Goal: Check status: Check status

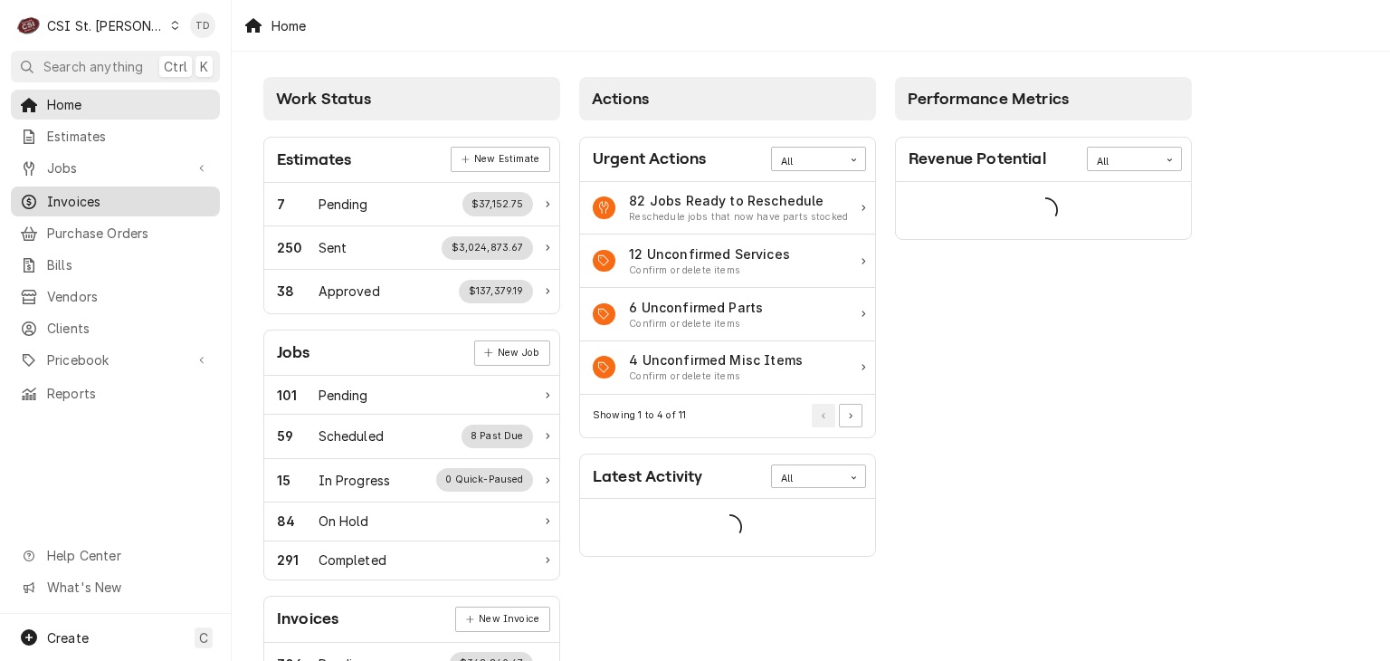
click at [155, 195] on span "Invoices" at bounding box center [129, 201] width 164 height 19
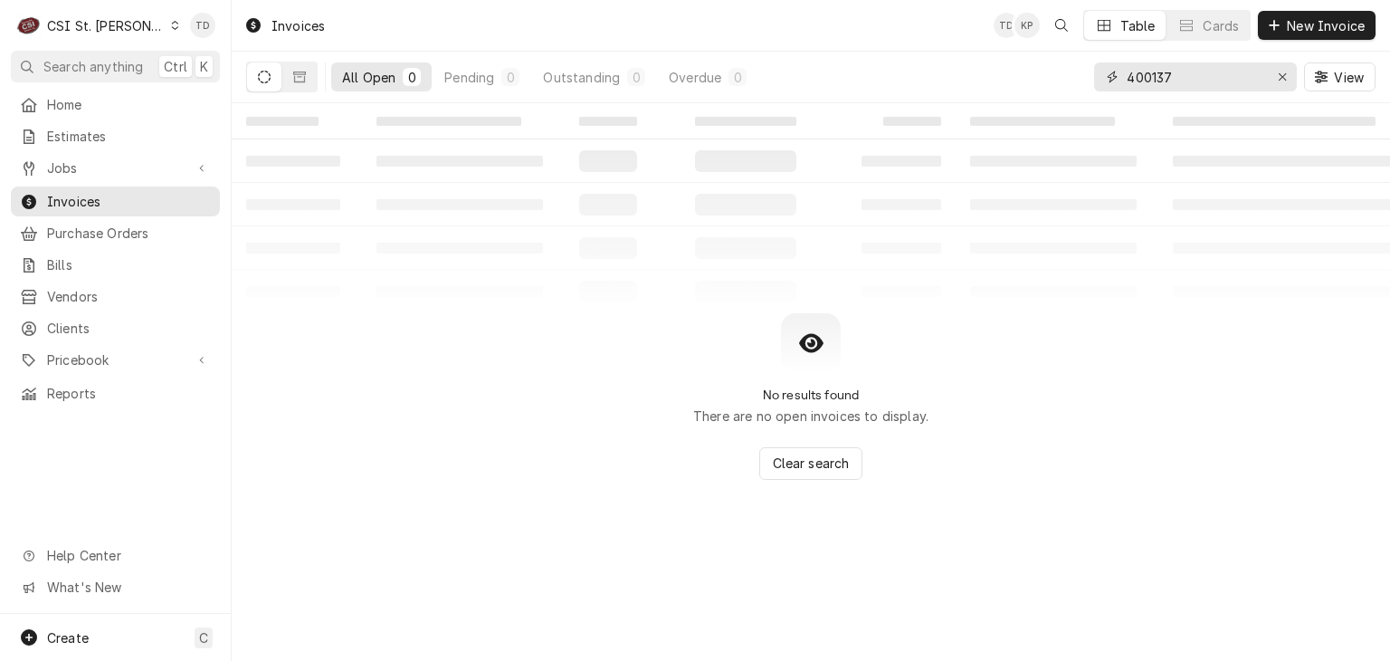
click at [1227, 85] on input "400137" at bounding box center [1195, 76] width 136 height 29
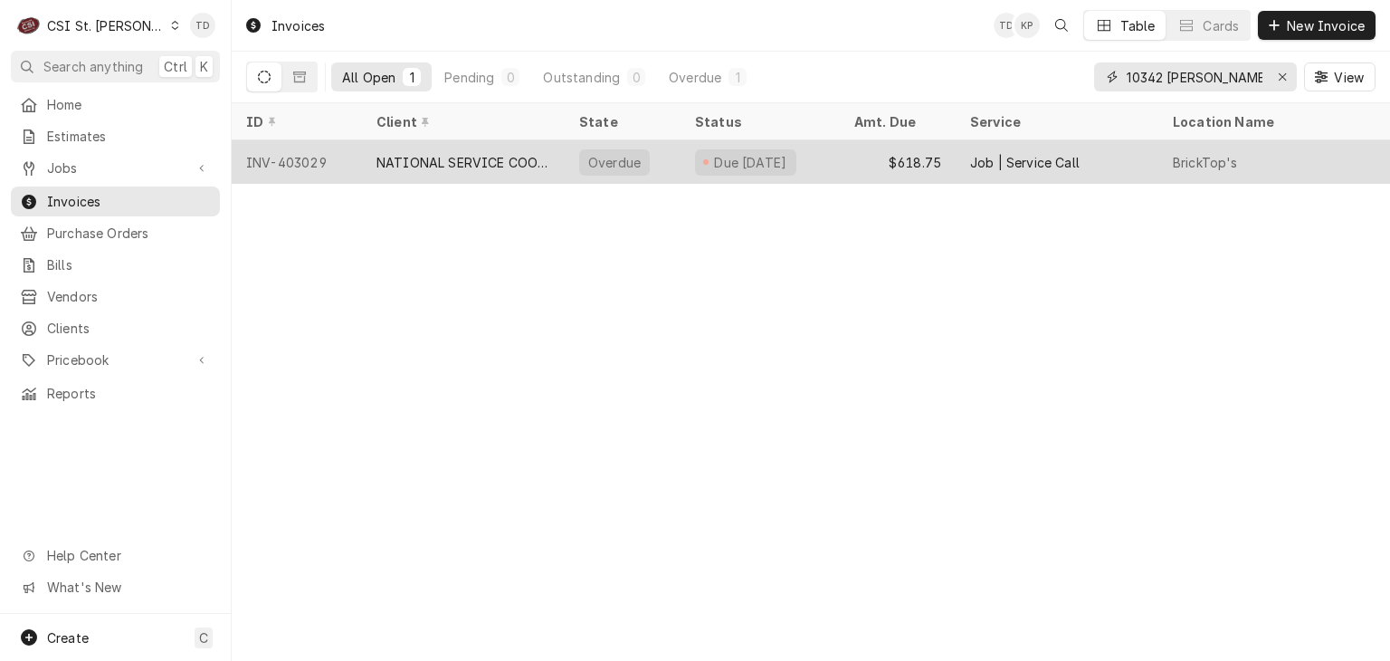
type input "10342 [PERSON_NAME]"
click at [496, 157] on div "NATIONAL SERVICE COOPERATIVE" at bounding box center [463, 162] width 174 height 19
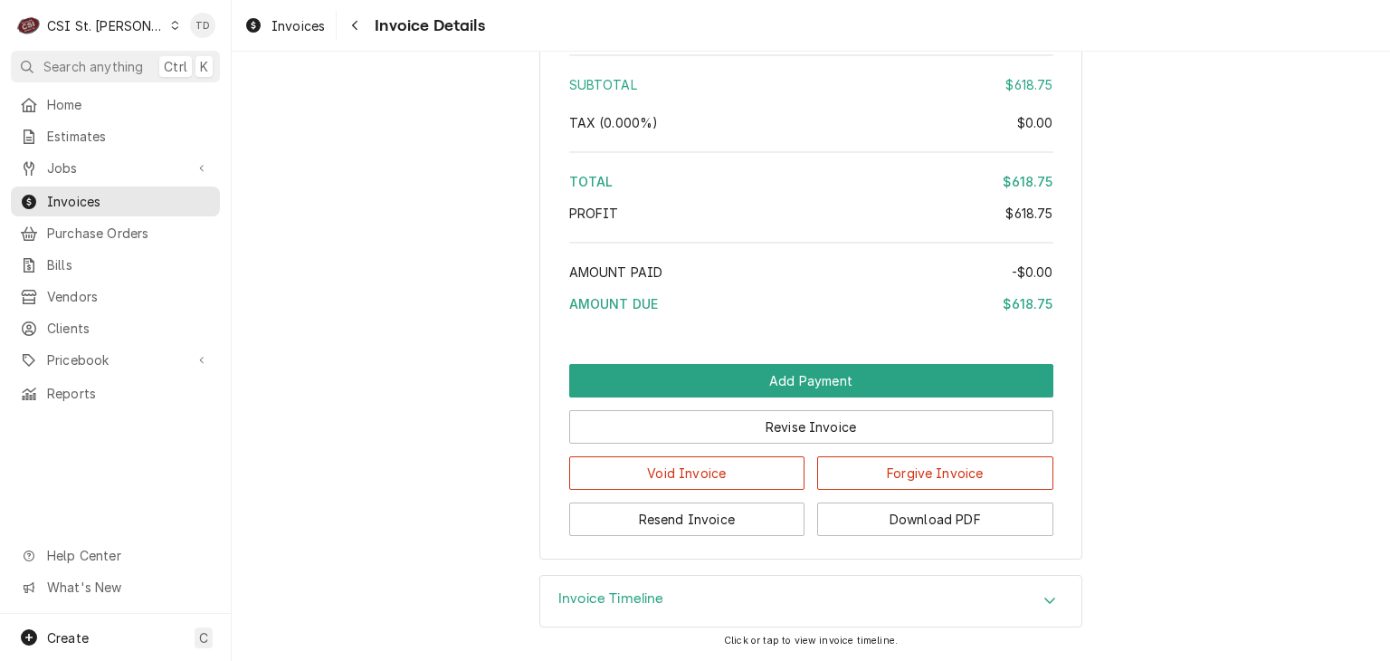
scroll to position [3150, 0]
drag, startPoint x: 713, startPoint y: 600, endPoint x: 714, endPoint y: 590, distance: 10.0
click at [713, 600] on div "Invoice Timeline" at bounding box center [810, 601] width 541 height 51
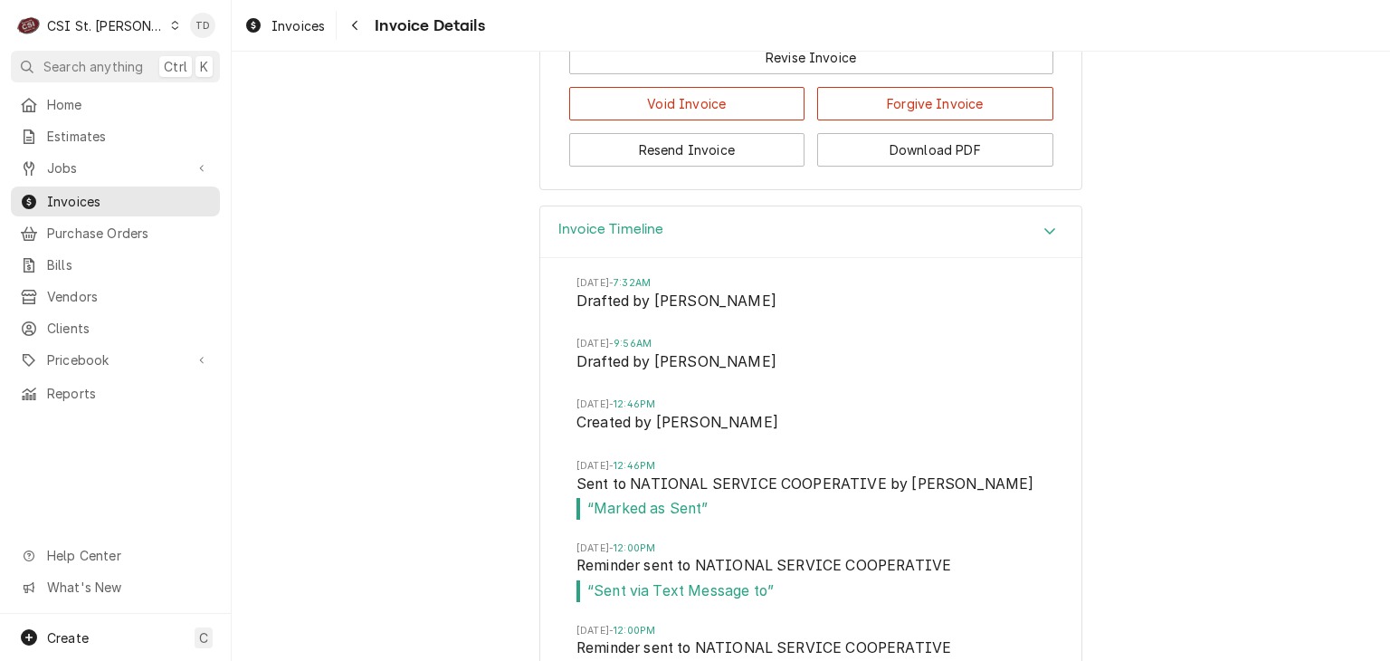
scroll to position [3543, 0]
